Goal: Task Accomplishment & Management: Manage account settings

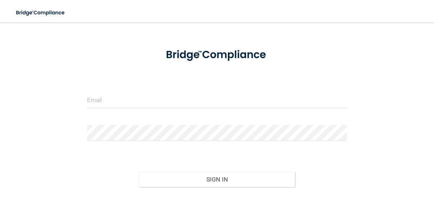
scroll to position [26, 0]
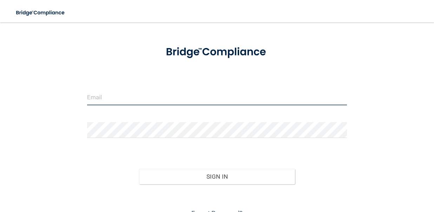
click at [182, 99] on input "email" at bounding box center [217, 98] width 260 height 16
drag, startPoint x: 166, startPoint y: 96, endPoint x: 127, endPoint y: 96, distance: 39.3
click at [127, 96] on input "alexaderienzo@gmail.com" at bounding box center [217, 98] width 260 height 16
type input "alexaderienzo@kidsensetherapygroup.com"
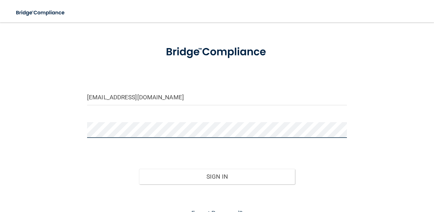
scroll to position [61, 0]
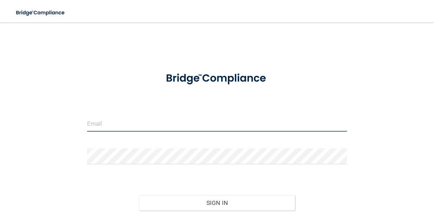
click at [149, 121] on input "email" at bounding box center [217, 124] width 260 height 16
